Goal: Transaction & Acquisition: Subscribe to service/newsletter

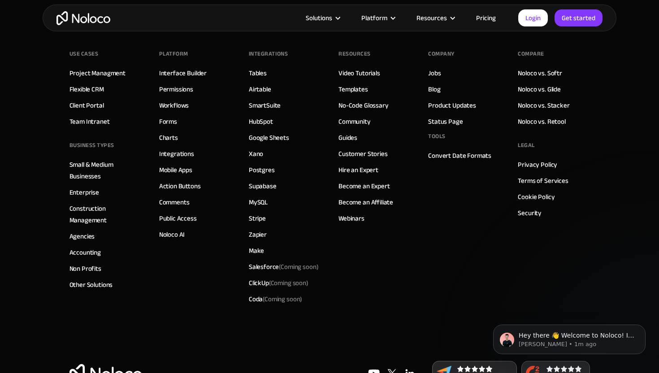
scroll to position [2501, 0]
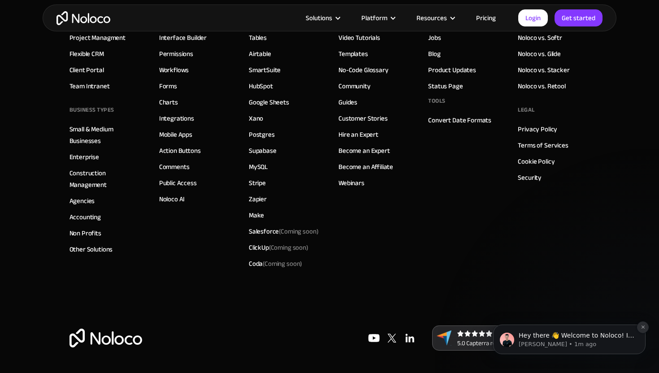
click at [640, 325] on icon "Dismiss notification" at bounding box center [642, 326] width 5 height 5
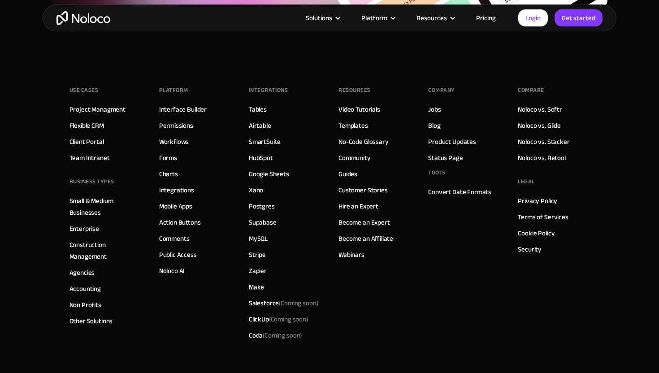
scroll to position [2427, 0]
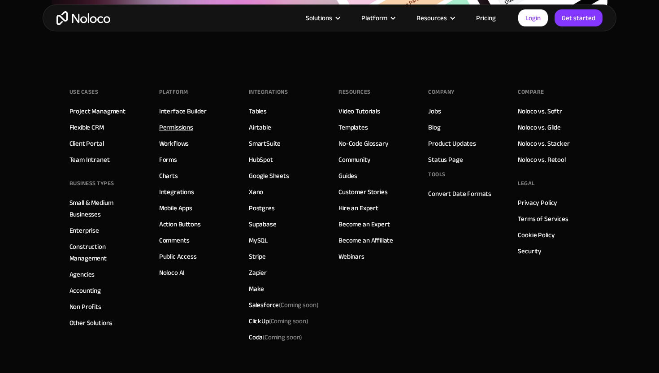
click at [173, 125] on link "Permissions" at bounding box center [176, 127] width 34 height 12
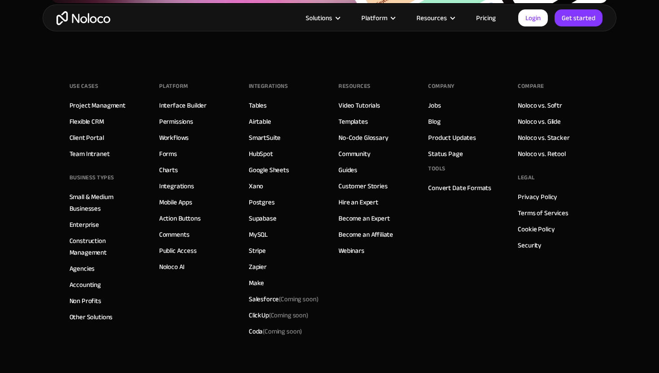
scroll to position [3110, 0]
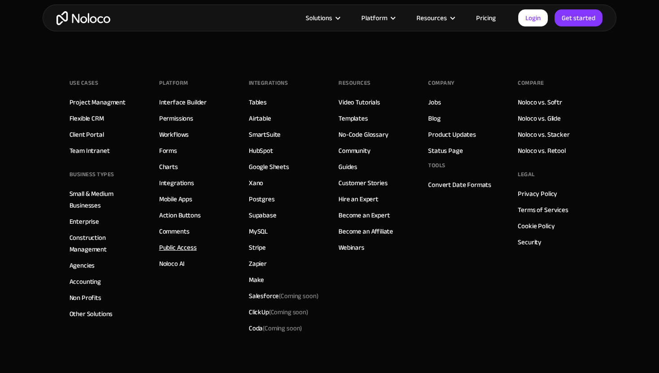
click at [176, 249] on link "Public Access" at bounding box center [178, 248] width 38 height 12
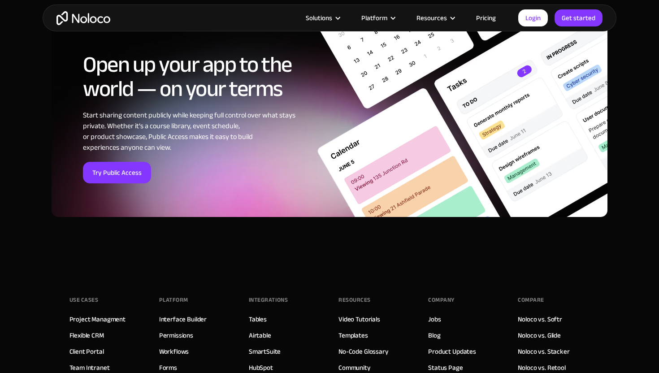
scroll to position [3356, 0]
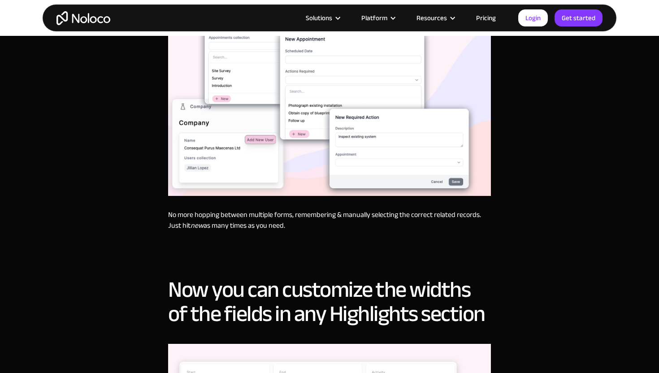
scroll to position [686, 0]
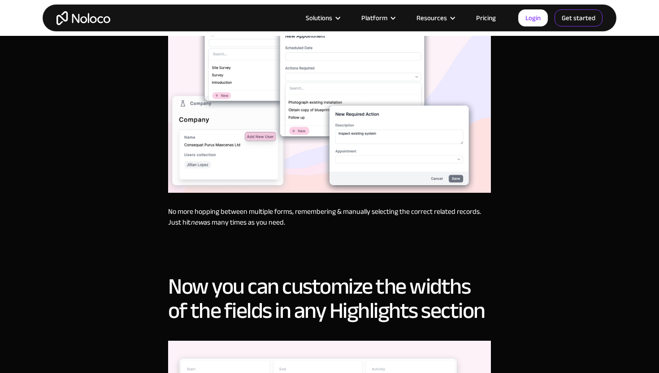
click at [0, 0] on link "Get started" at bounding box center [0, 0] width 0 height 0
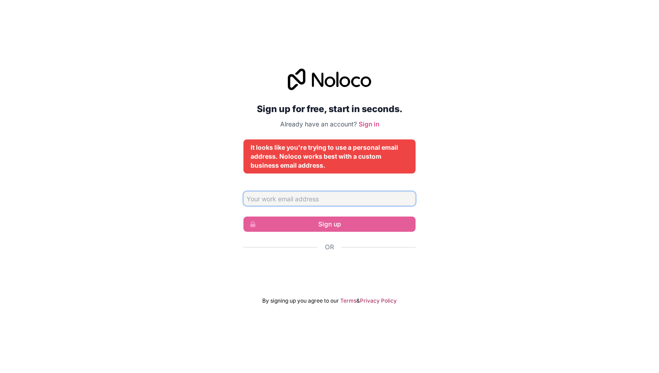
click at [336, 203] on input "Email address" at bounding box center [329, 198] width 172 height 14
type input "[PERSON_NAME][EMAIL_ADDRESS][DOMAIN_NAME]"
click at [358, 195] on input "alex@voyagefinancial.com.au" at bounding box center [329, 198] width 172 height 14
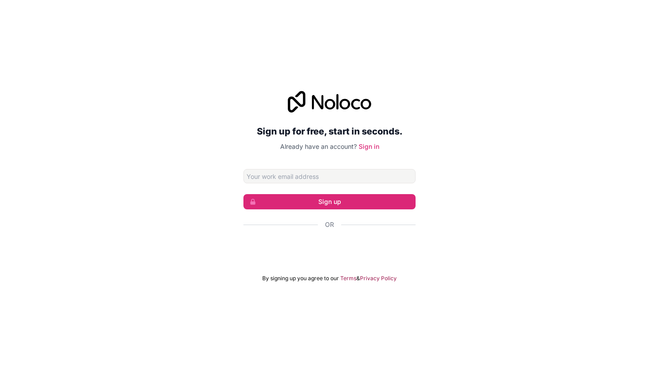
type input "[PERSON_NAME][EMAIL_ADDRESS][DOMAIN_NAME]"
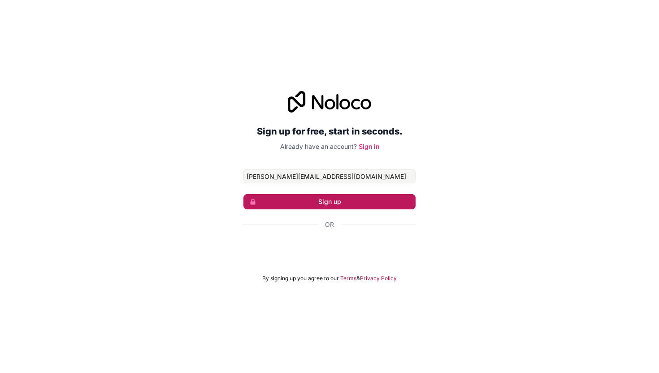
click at [350, 206] on button "Sign up" at bounding box center [329, 201] width 172 height 15
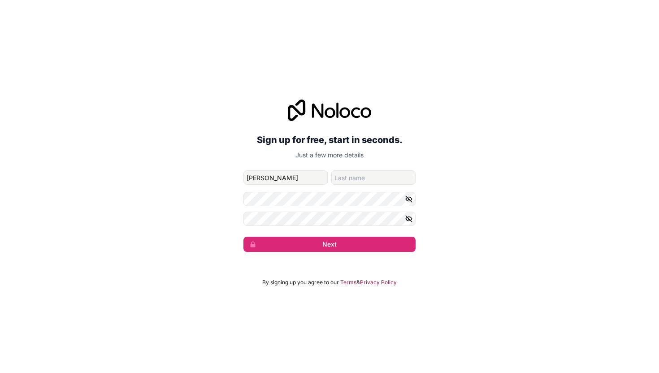
type input "Alex"
type input "Brownbill"
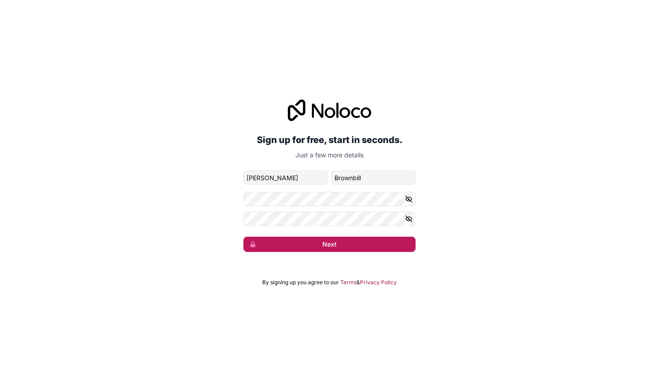
click at [339, 241] on button "Next" at bounding box center [329, 244] width 172 height 15
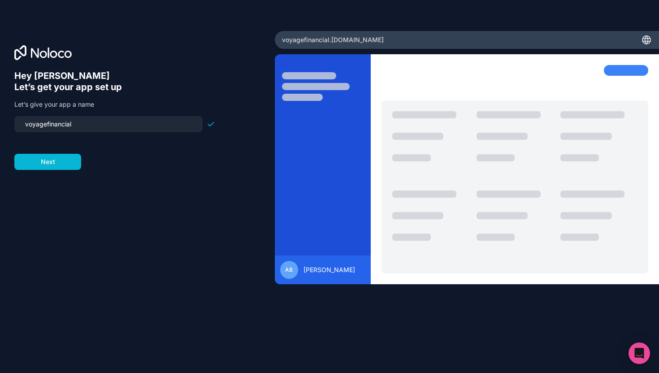
drag, startPoint x: 94, startPoint y: 120, endPoint x: 0, endPoint y: 113, distance: 94.4
click at [0, 116] on div "Hey Alex 👋 Let’s get your app set up Let’s give your app a name voyagefinancial…" at bounding box center [137, 186] width 275 height 311
click at [30, 125] on input "referabl" at bounding box center [108, 124] width 177 height 13
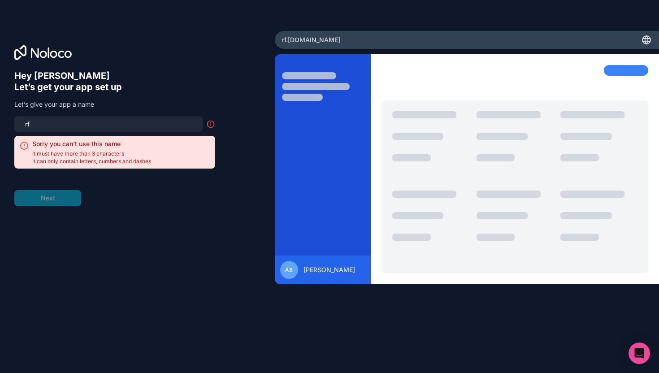
type input "r"
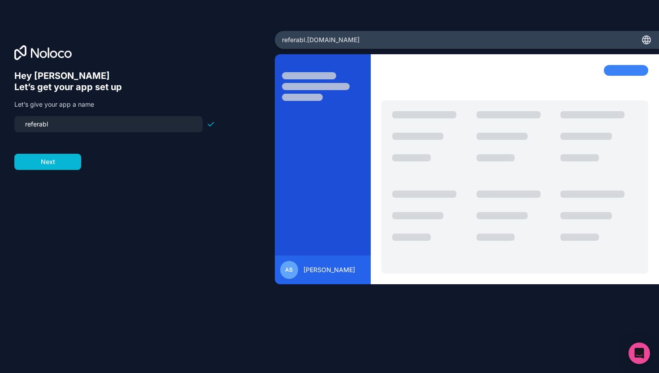
type input "referabl"
click at [67, 167] on button "Next" at bounding box center [47, 162] width 67 height 16
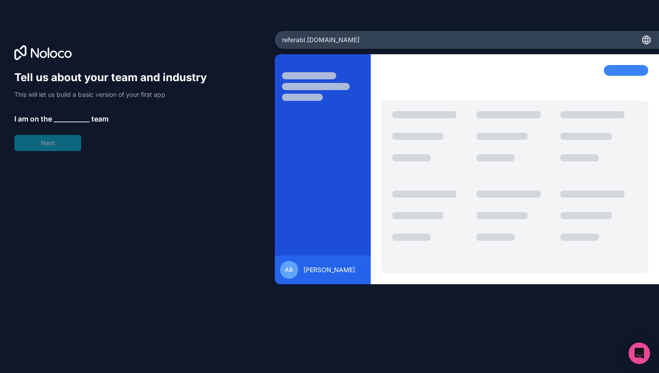
click at [84, 121] on span "__________" at bounding box center [72, 118] width 36 height 11
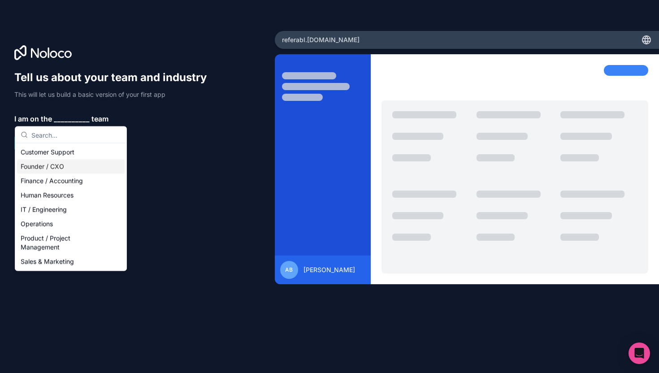
click at [57, 164] on div "Founder / CXO" at bounding box center [71, 167] width 108 height 14
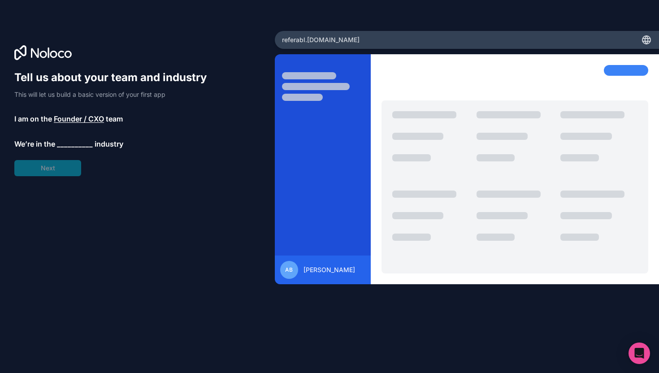
click at [81, 148] on span "__________" at bounding box center [75, 143] width 36 height 11
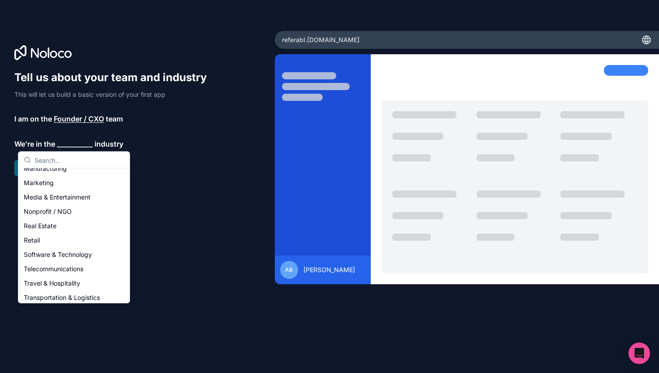
scroll to position [185, 0]
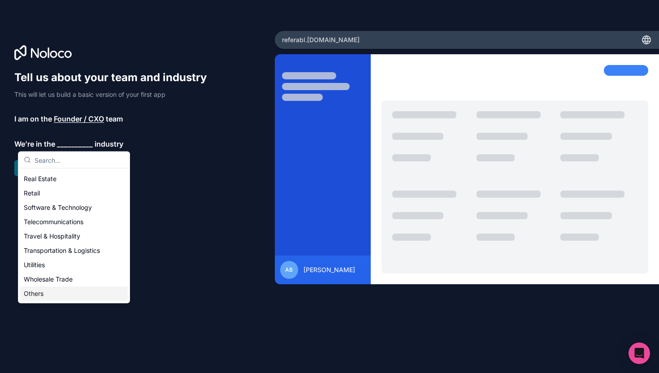
click at [54, 288] on div "Others" at bounding box center [74, 294] width 108 height 14
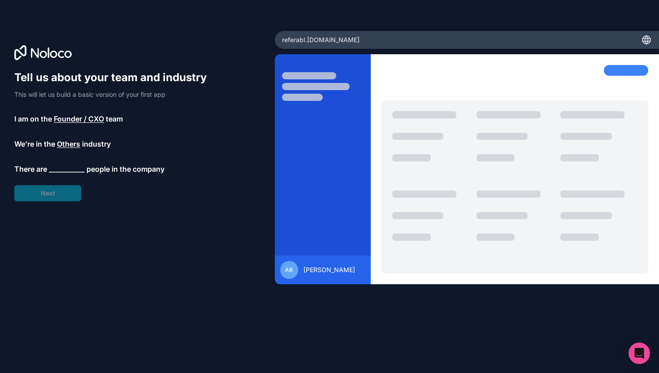
click at [66, 173] on span "__________" at bounding box center [67, 169] width 36 height 11
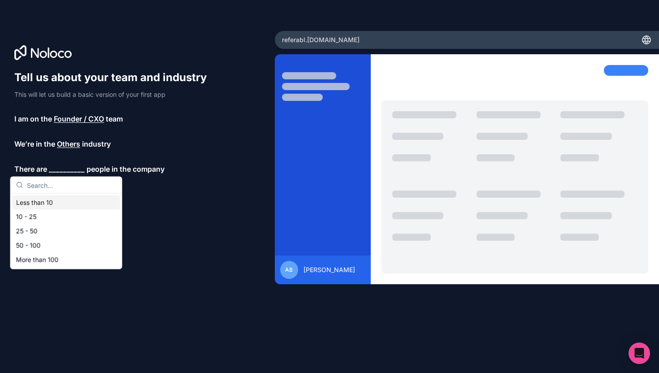
click at [65, 204] on div "Less than 10" at bounding box center [67, 202] width 108 height 14
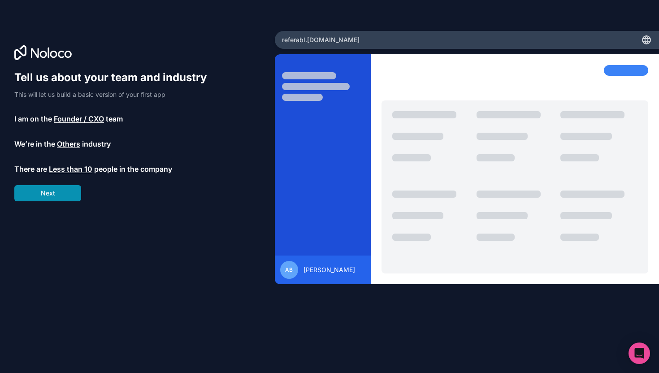
click at [68, 196] on button "Next" at bounding box center [47, 193] width 67 height 16
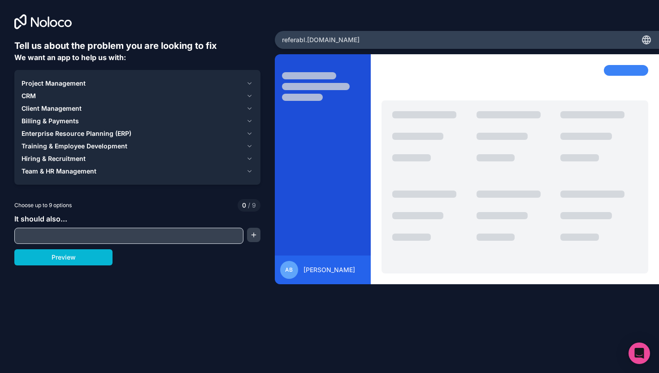
click at [250, 80] on icon "button" at bounding box center [249, 83] width 7 height 7
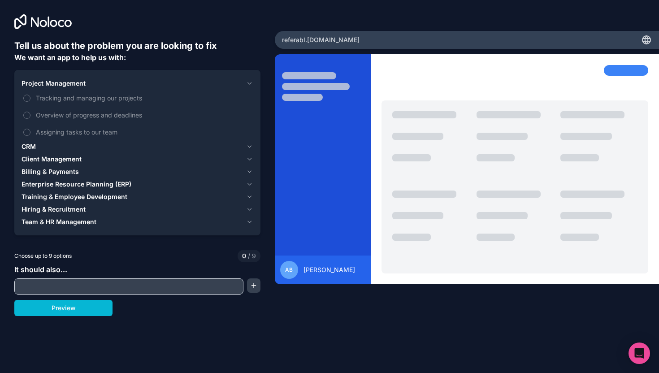
click at [250, 80] on icon "button" at bounding box center [249, 83] width 7 height 7
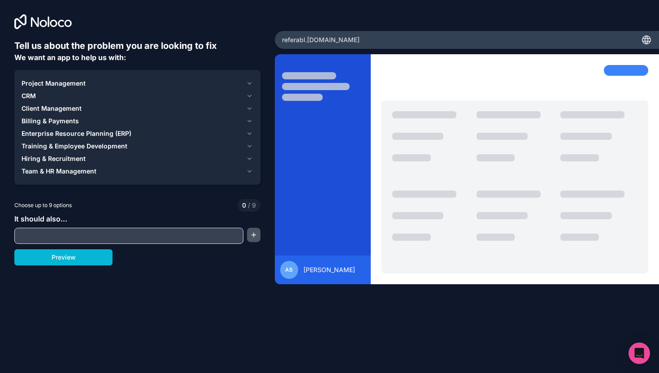
click at [254, 240] on button "button" at bounding box center [253, 235] width 13 height 14
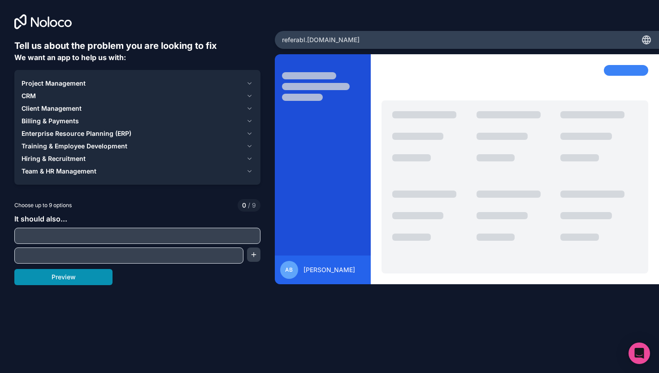
click at [69, 280] on button "Preview" at bounding box center [63, 277] width 98 height 16
click at [46, 107] on span "Client Management" at bounding box center [52, 108] width 60 height 9
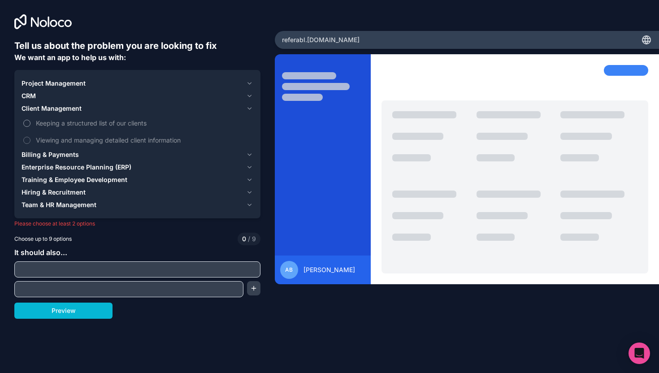
click at [50, 124] on span "Keeping a structured list of our clients" at bounding box center [144, 122] width 216 height 9
click at [30, 124] on button "Keeping a structured list of our clients" at bounding box center [26, 123] width 7 height 7
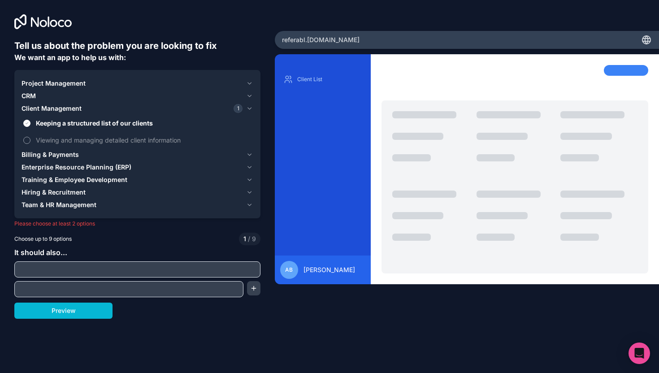
click at [67, 143] on span "Viewing and managing detailed client information" at bounding box center [144, 139] width 216 height 9
click at [30, 143] on button "Viewing and managing detailed client information" at bounding box center [26, 140] width 7 height 7
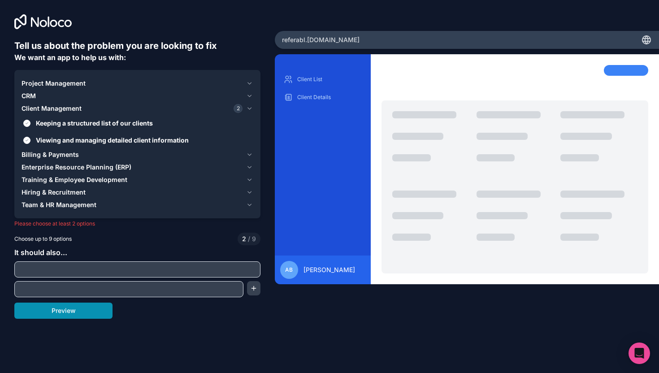
click at [92, 314] on button "Preview" at bounding box center [63, 310] width 98 height 16
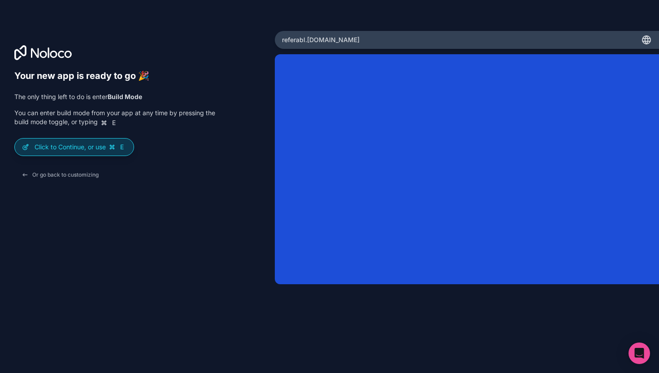
click at [62, 151] on p "Click to Continue, or use E" at bounding box center [81, 146] width 92 height 9
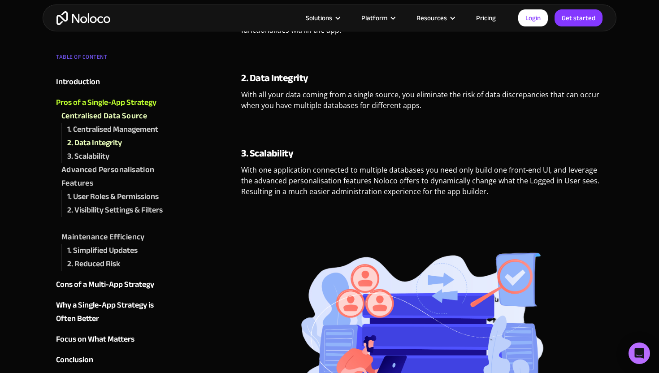
scroll to position [663, 0]
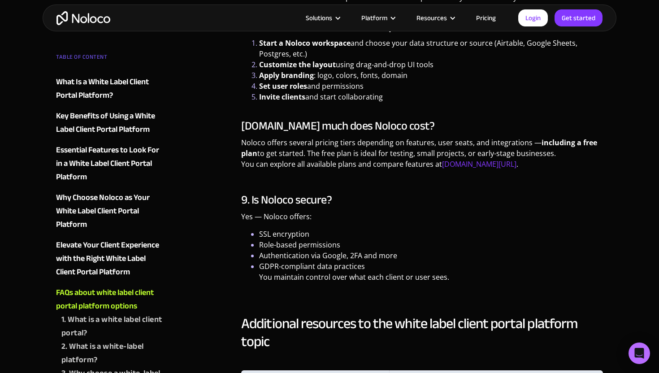
scroll to position [2549, 0]
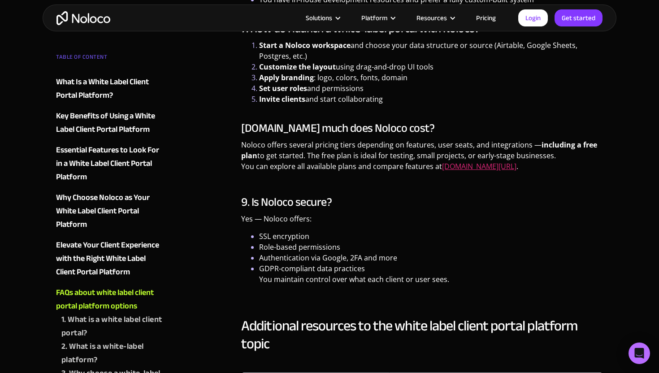
click at [471, 161] on link "noloco.io/pricing" at bounding box center [479, 166] width 74 height 10
click at [467, 161] on link "noloco.io/pricing" at bounding box center [479, 166] width 74 height 10
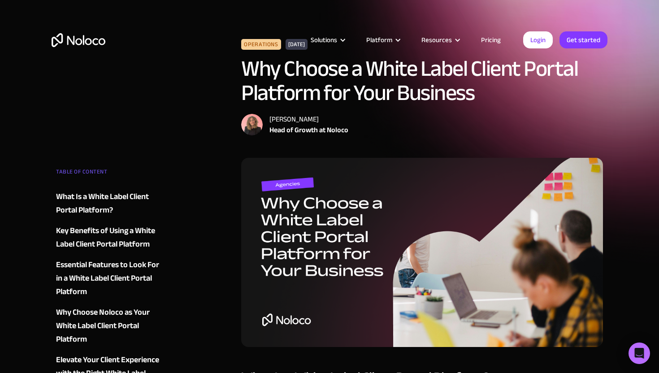
scroll to position [0, 0]
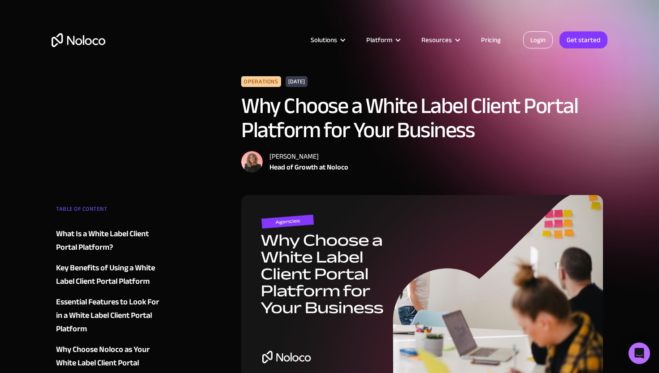
click at [535, 39] on link "Login" at bounding box center [538, 39] width 30 height 17
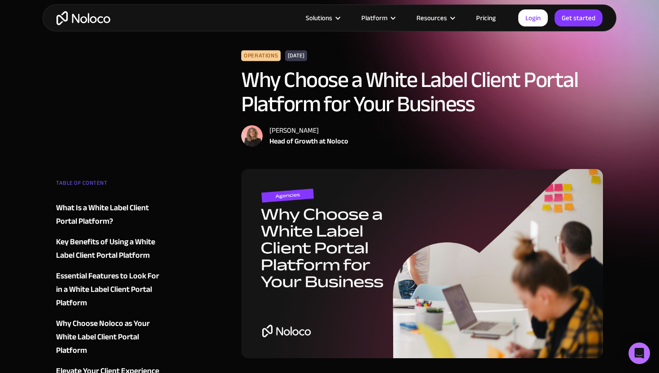
scroll to position [33, 0]
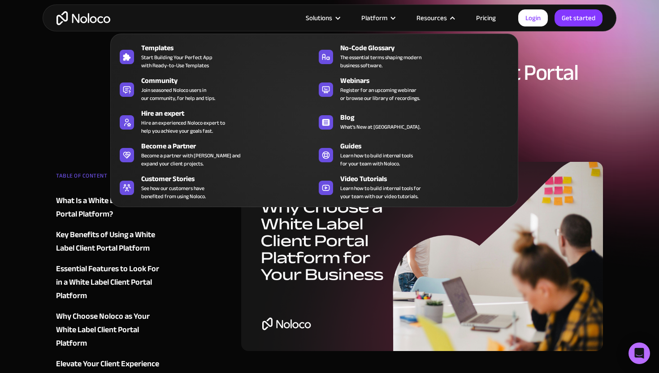
click at [489, 19] on link "Pricing" at bounding box center [486, 18] width 42 height 12
